Goal: Information Seeking & Learning: Learn about a topic

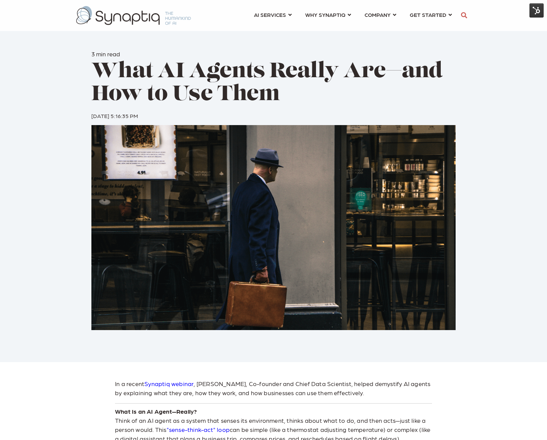
click at [541, 8] on img at bounding box center [536, 10] width 14 height 14
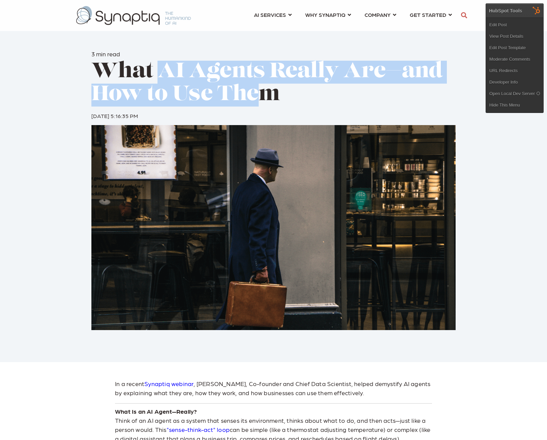
drag, startPoint x: 250, startPoint y: 89, endPoint x: 169, endPoint y: 73, distance: 82.6
click at [165, 72] on span "What AI Agents Really Are—and How to Use Them" at bounding box center [266, 83] width 351 height 44
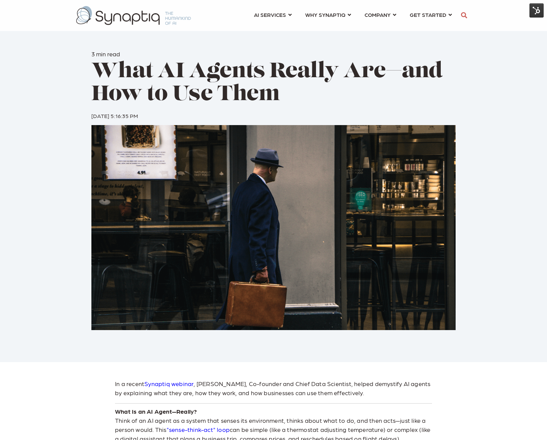
click at [279, 91] on span "What AI Agents Really Are—and How to Use Them" at bounding box center [266, 83] width 351 height 44
click at [285, 98] on h1 "What AI Agents Really Are—and How to Use Them" at bounding box center [273, 84] width 364 height 46
click at [283, 97] on h1 "What AI Agents Really Are—and How to Use Them" at bounding box center [273, 84] width 364 height 46
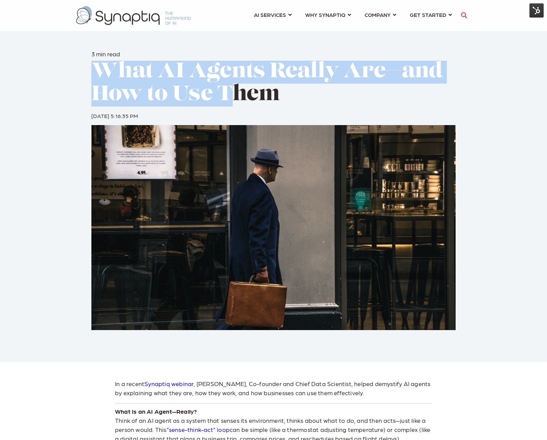
drag, startPoint x: 98, startPoint y: 66, endPoint x: 229, endPoint y: 88, distance: 133.0
click at [229, 88] on span "What AI Agents Really Are—and How to Use Them" at bounding box center [266, 83] width 351 height 44
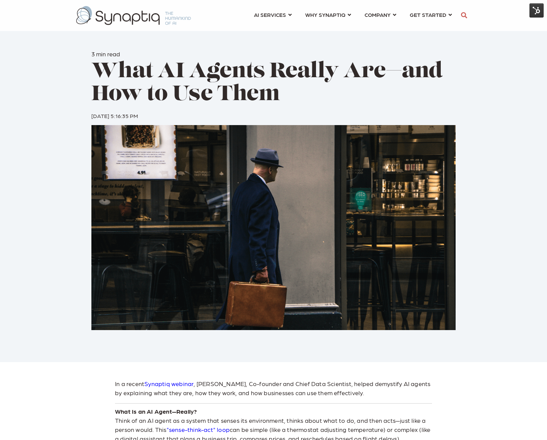
click at [290, 96] on h1 "What AI Agents Really Are—and How to Use Them" at bounding box center [273, 84] width 364 height 46
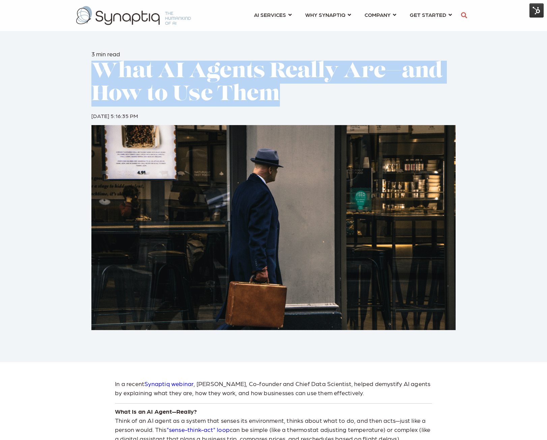
click at [289, 96] on h1 "What AI Agents Really Are—and How to Use Them" at bounding box center [273, 84] width 364 height 46
copy div "What AI Agents Really Are—and How to Use Them"
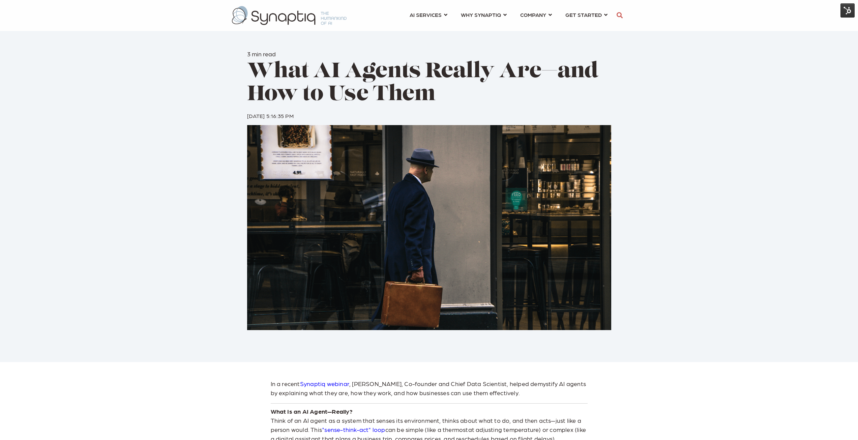
click at [845, 14] on img at bounding box center [847, 10] width 14 height 14
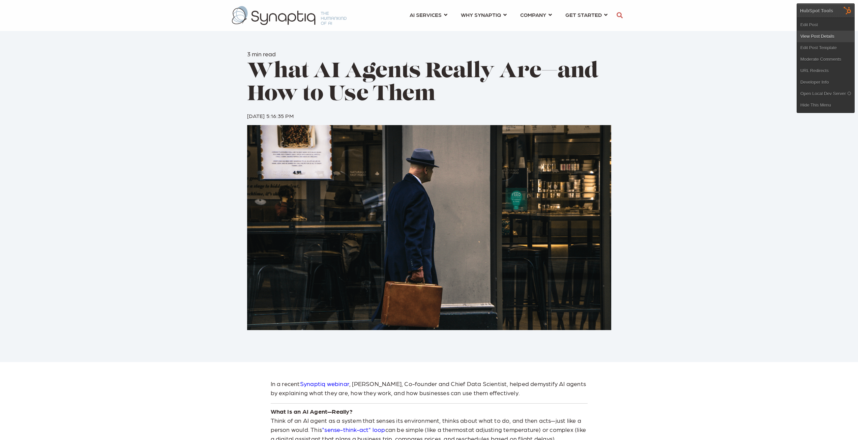
click at [815, 35] on link "View Post Details" at bounding box center [825, 36] width 57 height 11
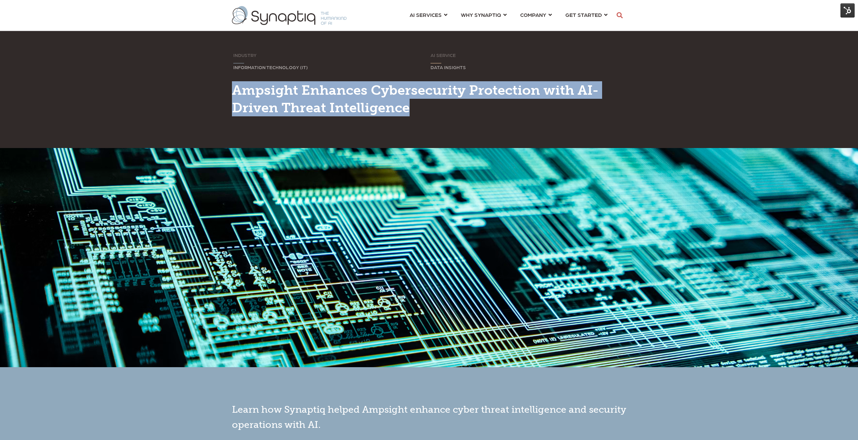
drag, startPoint x: 412, startPoint y: 108, endPoint x: 228, endPoint y: 92, distance: 184.7
click at [228, 92] on div "INDUSTRY Sorry, your browser does not support inline SVG. INFORMATION TECHNOLOG…" at bounding box center [429, 85] width 404 height 67
copy span "Ampsight Enhances Cybersecurity Protection with AI-Driven Threat Intelligence"
click at [848, 13] on img at bounding box center [847, 10] width 14 height 14
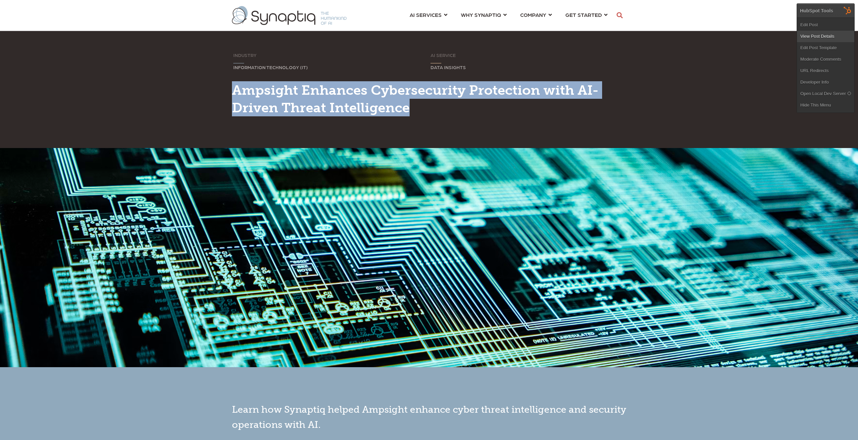
click at [830, 35] on link "View Post Details" at bounding box center [825, 36] width 57 height 11
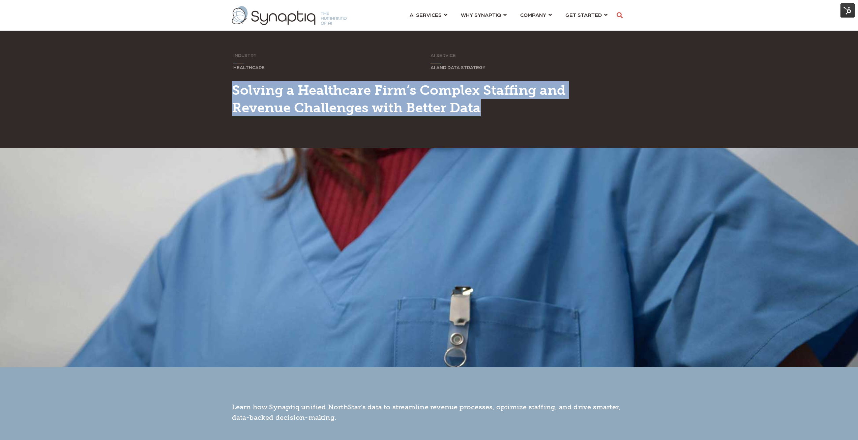
drag, startPoint x: 484, startPoint y: 111, endPoint x: 233, endPoint y: 89, distance: 251.7
click at [233, 89] on h1 "Solving a Healthcare Firm’s Complex Staffing and Revenue Challenges with Better…" at bounding box center [429, 98] width 394 height 35
copy span "Solving a Healthcare Firm’s Complex Staffing and Revenue Challenges with Better…"
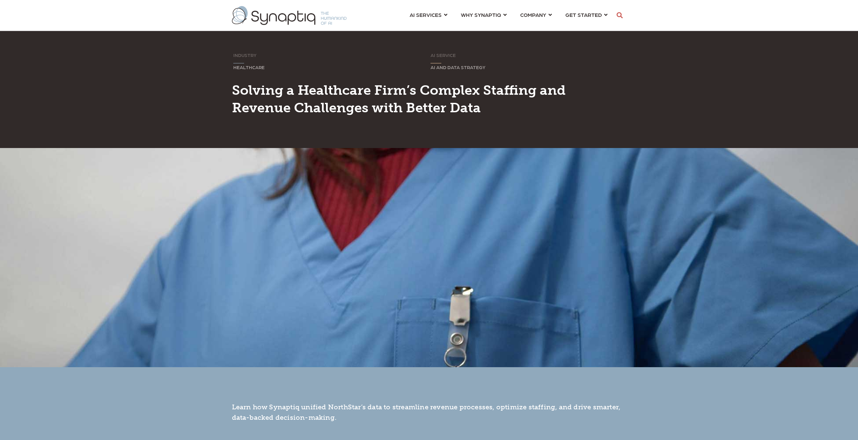
scroll to position [0, 3]
